Goal: Task Accomplishment & Management: Use online tool/utility

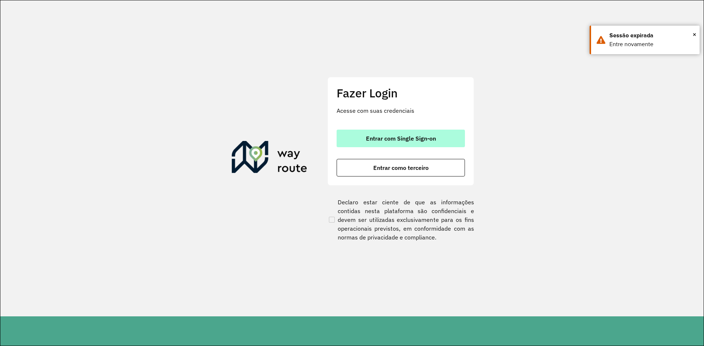
click at [428, 137] on span "Entrar com Single Sign-on" at bounding box center [401, 139] width 70 height 6
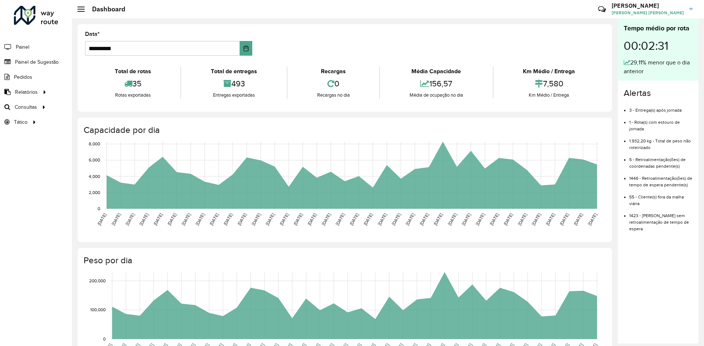
click at [662, 281] on div "Tempo médio por rota 00:02:31 29,11% menor que o dia anterior Alertas 3 - Entre…" at bounding box center [657, 180] width 81 height 325
